Goal: Task Accomplishment & Management: Manage account settings

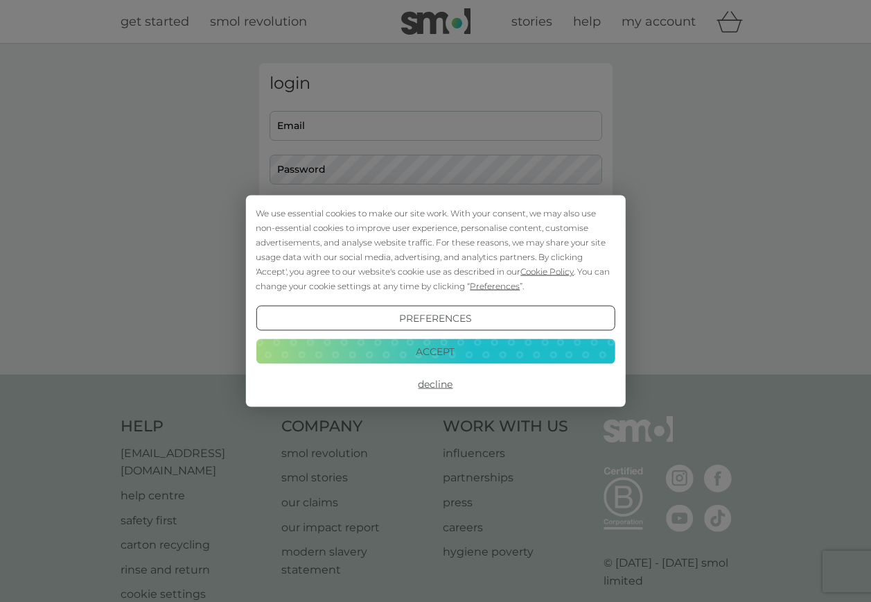
type input "[EMAIL_ADDRESS][DOMAIN_NAME]"
click at [418, 361] on button "Accept" at bounding box center [435, 350] width 359 height 25
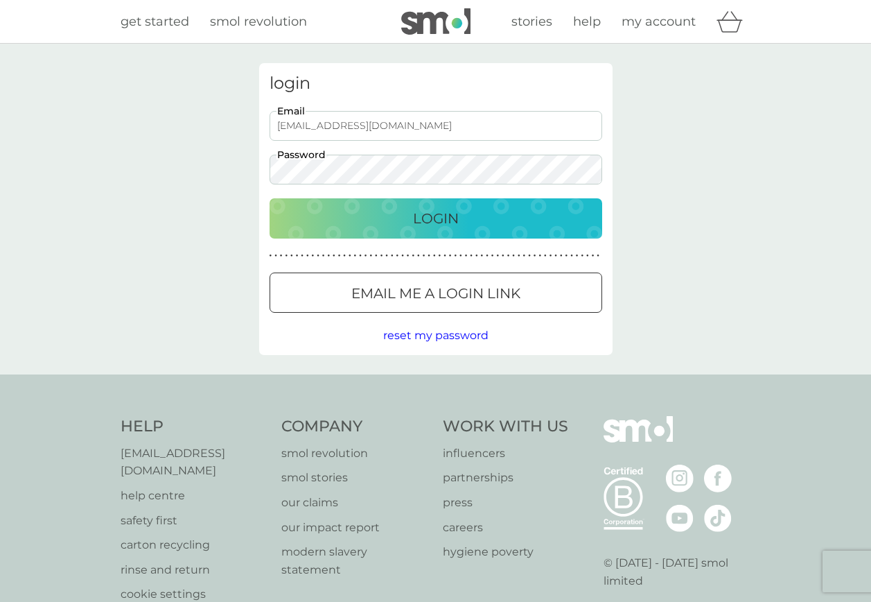
click at [412, 215] on div "Login" at bounding box center [435, 218] width 305 height 22
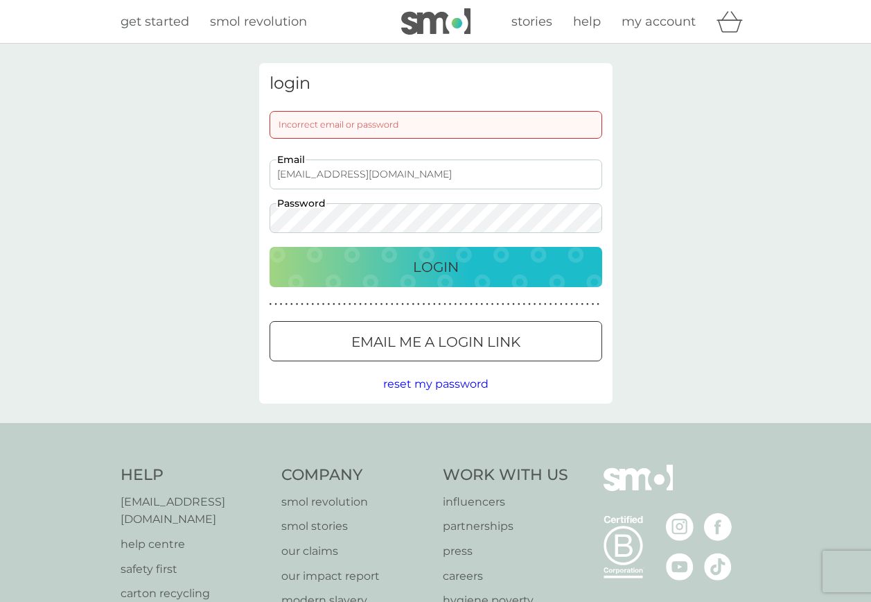
click at [0, 196] on html "get started smol revolution stories help my account login Incorrect email or pa…" at bounding box center [435, 376] width 871 height 752
click at [270, 247] on button "Login" at bounding box center [436, 267] width 333 height 40
click at [201, 304] on div "login Incorrect email or password [EMAIL_ADDRESS][DOMAIN_NAME] Email Password L…" at bounding box center [435, 233] width 871 height 379
click at [443, 340] on div at bounding box center [436, 342] width 50 height 15
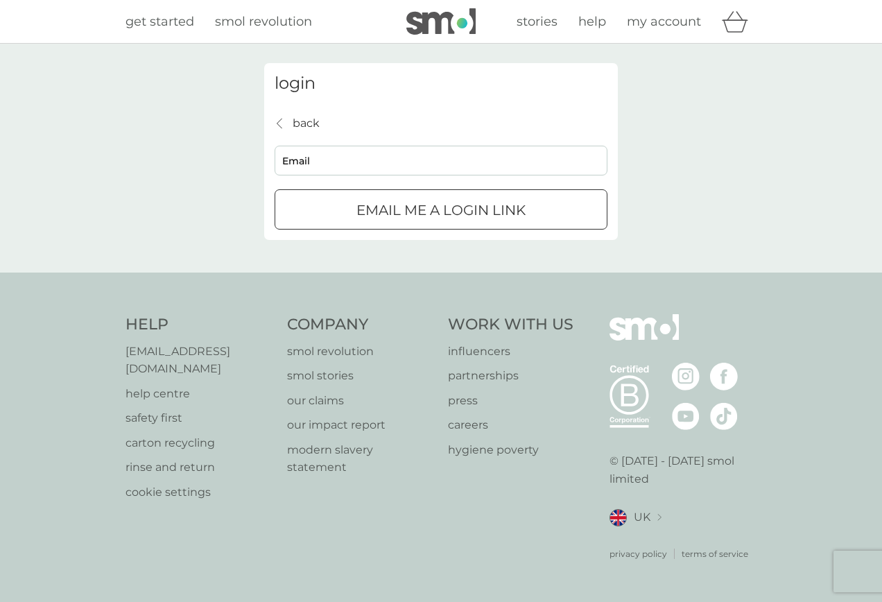
click at [471, 153] on input "Email" at bounding box center [440, 161] width 333 height 30
type input "[EMAIL_ADDRESS][DOMAIN_NAME]"
click at [430, 221] on p "Email me a login link" at bounding box center [440, 210] width 169 height 22
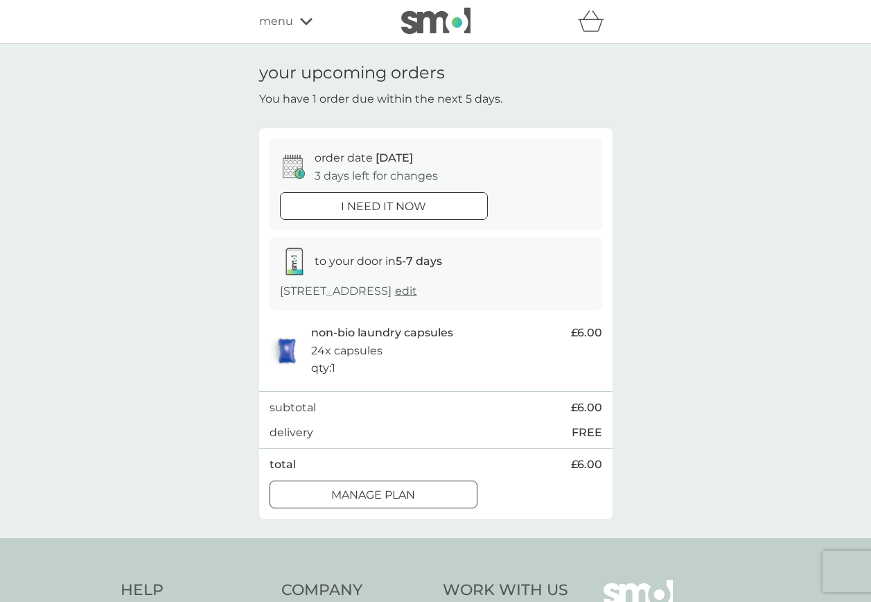
click at [450, 205] on div "i need it now" at bounding box center [384, 207] width 207 height 18
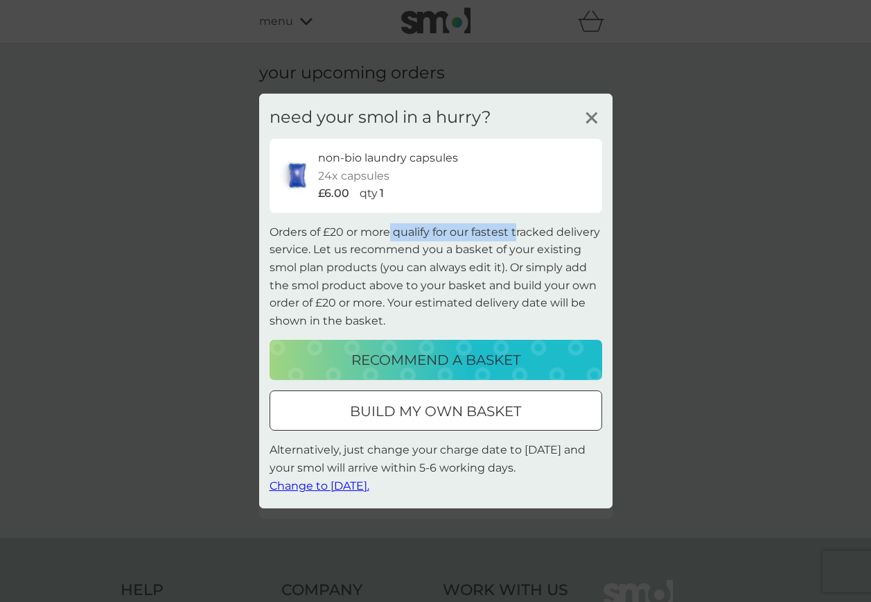
drag, startPoint x: 390, startPoint y: 240, endPoint x: 518, endPoint y: 239, distance: 128.2
click at [518, 239] on p "Orders of £20 or more qualify for our fastest tracked delivery service. Let us …" at bounding box center [436, 276] width 333 height 107
drag, startPoint x: 518, startPoint y: 239, endPoint x: 393, endPoint y: 258, distance: 126.8
click at [520, 267] on p "Orders of £20 or more qualify for our fastest tracked delivery service. Let us …" at bounding box center [436, 276] width 333 height 107
drag, startPoint x: 335, startPoint y: 254, endPoint x: 549, endPoint y: 253, distance: 213.5
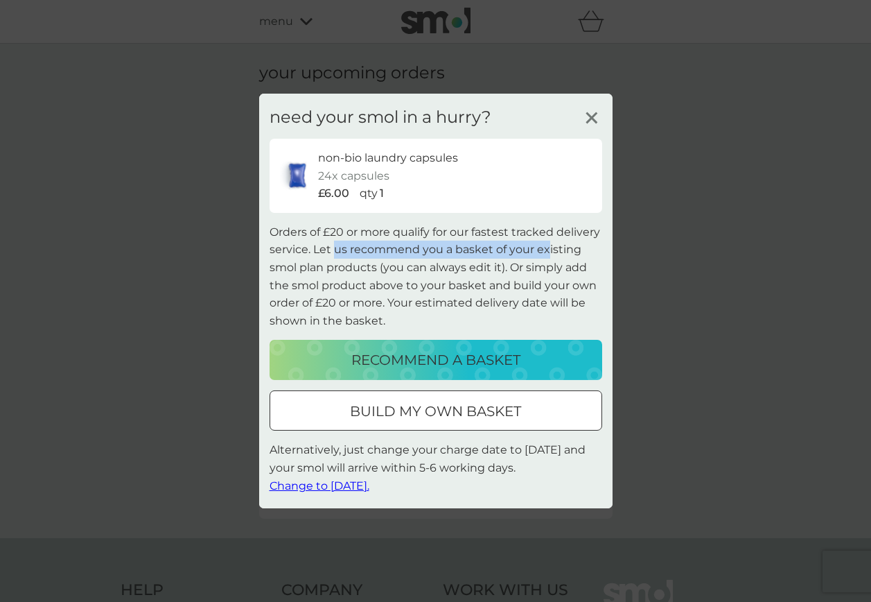
click at [549, 253] on p "Orders of £20 or more qualify for our fastest tracked delivery service. Let us …" at bounding box center [436, 276] width 333 height 107
drag, startPoint x: 549, startPoint y: 253, endPoint x: 564, endPoint y: 268, distance: 21.1
click at [564, 268] on p "Orders of £20 or more qualify for our fastest tracked delivery service. Let us …" at bounding box center [436, 276] width 333 height 107
click at [374, 310] on p "Orders of £20 or more qualify for our fastest tracked delivery service. Let us …" at bounding box center [436, 276] width 333 height 107
drag, startPoint x: 443, startPoint y: 310, endPoint x: 500, endPoint y: 310, distance: 57.5
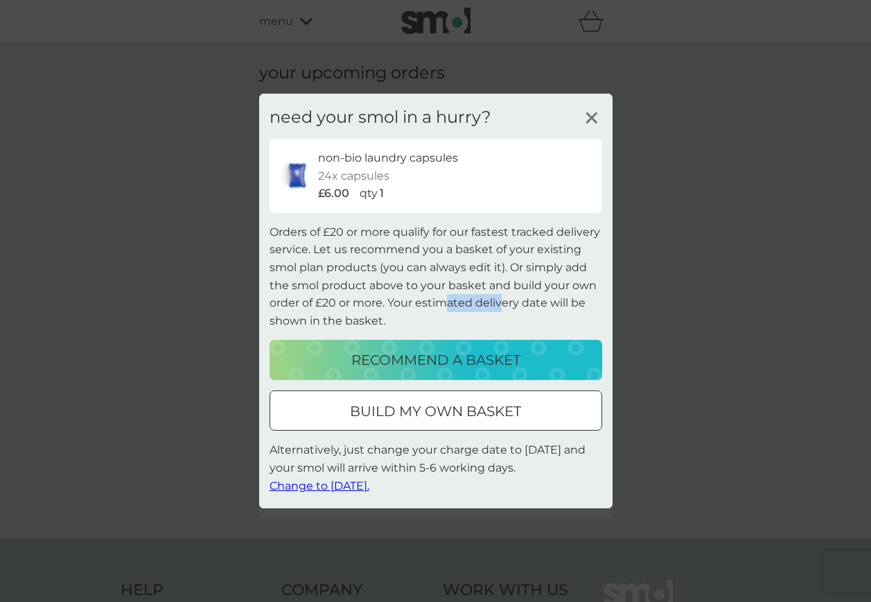
click at [500, 310] on p "Orders of £20 or more qualify for our fastest tracked delivery service. Let us …" at bounding box center [436, 276] width 333 height 107
drag, startPoint x: 500, startPoint y: 310, endPoint x: 488, endPoint y: 319, distance: 15.4
click at [488, 319] on p "Orders of £20 or more qualify for our fastest tracked delivery service. Let us …" at bounding box center [436, 276] width 333 height 107
click at [432, 320] on p "Orders of £20 or more qualify for our fastest tracked delivery service. Let us …" at bounding box center [436, 276] width 333 height 107
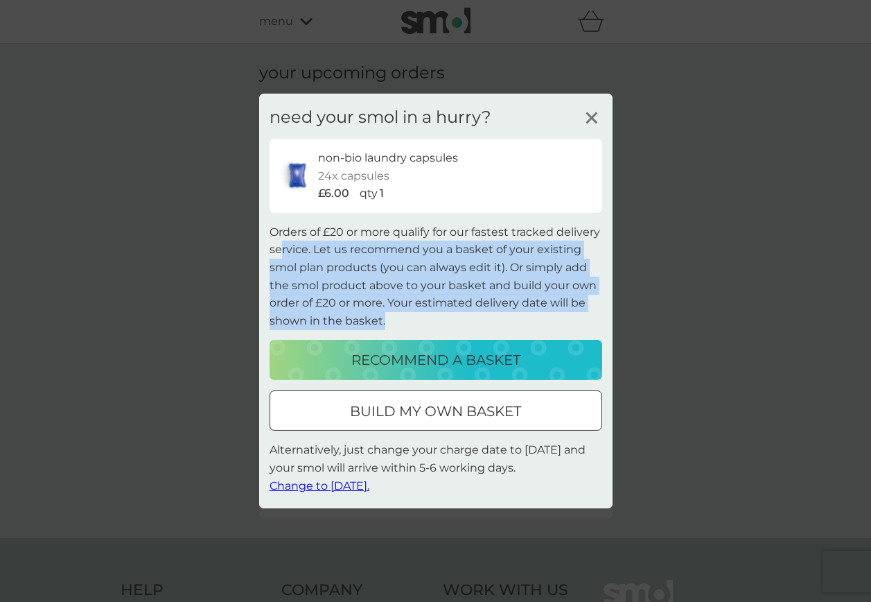
drag, startPoint x: 471, startPoint y: 325, endPoint x: 281, endPoint y: 256, distance: 202.6
click at [281, 256] on p "Orders of £20 or more qualify for our fastest tracked delivery service. Let us …" at bounding box center [436, 276] width 333 height 107
drag, startPoint x: 281, startPoint y: 256, endPoint x: 457, endPoint y: 278, distance: 178.0
click at [457, 278] on p "Orders of £20 or more qualify for our fastest tracked delivery service. Let us …" at bounding box center [436, 276] width 333 height 107
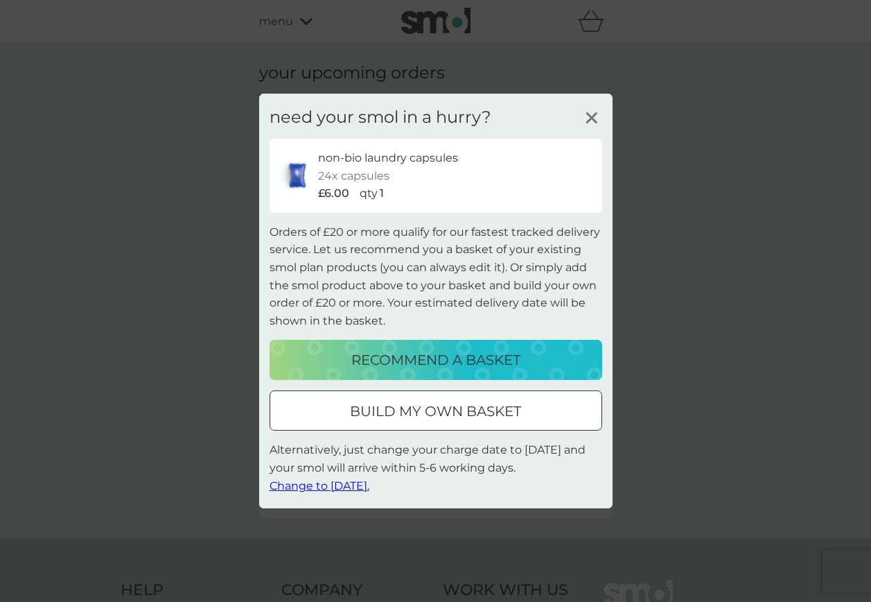
click at [598, 116] on icon at bounding box center [591, 117] width 21 height 21
